Goal: Task Accomplishment & Management: Use online tool/utility

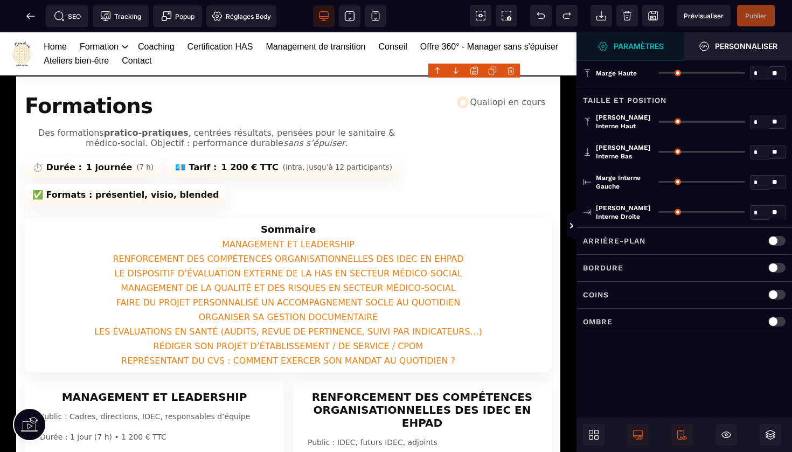
type input "*"
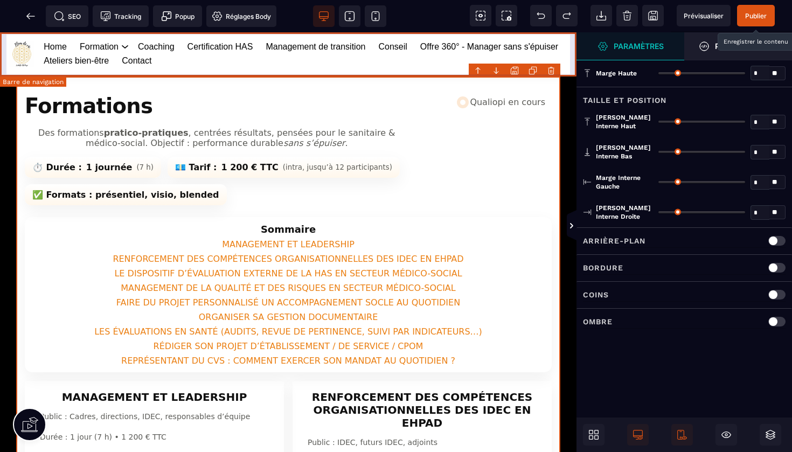
click at [758, 17] on span "Publier" at bounding box center [756, 16] width 22 height 8
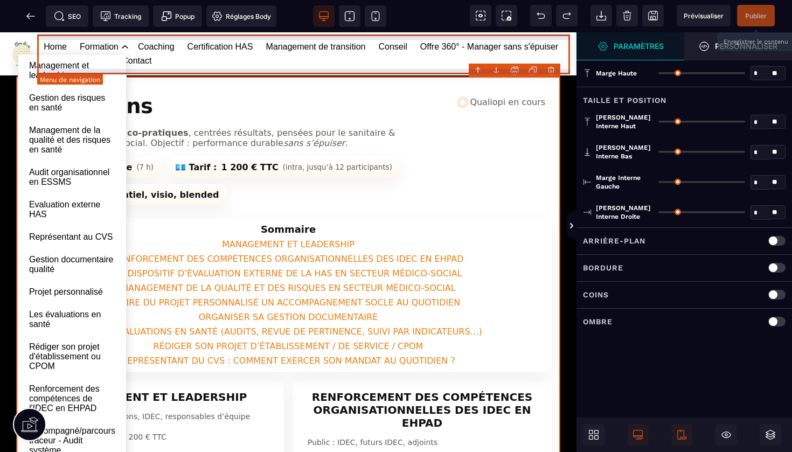
click at [106, 47] on link "Formation Management et leadership Gestion des risques en santé Management de l…" at bounding box center [99, 47] width 39 height 14
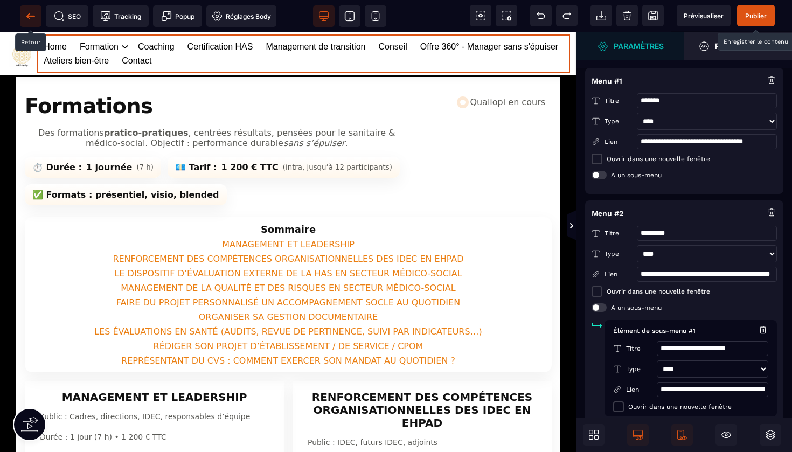
click at [35, 12] on icon at bounding box center [30, 16] width 11 height 11
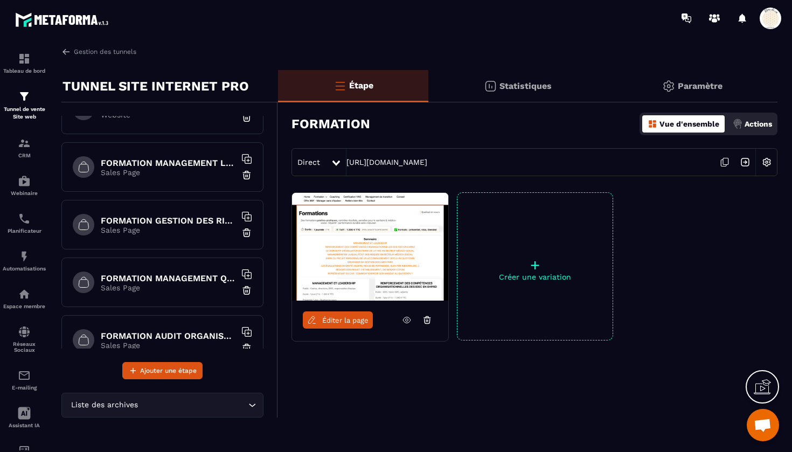
scroll to position [609, 0]
click at [140, 225] on p "Sales Page" at bounding box center [168, 229] width 135 height 9
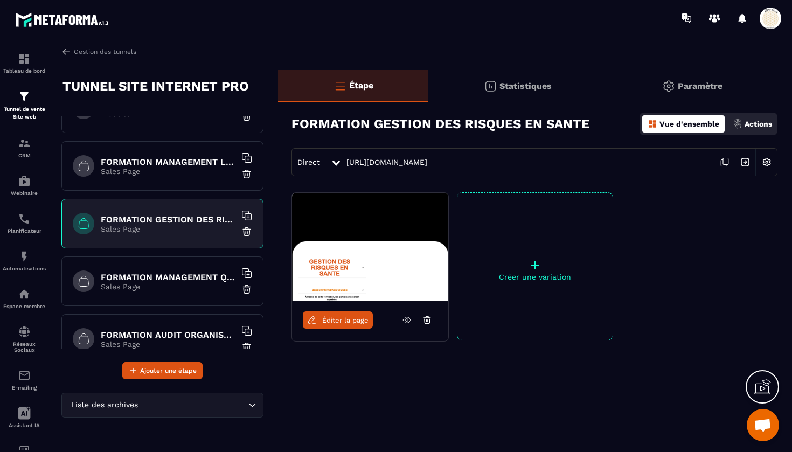
click at [344, 319] on span "Éditer la page" at bounding box center [345, 320] width 46 height 8
